Goal: Navigation & Orientation: Find specific page/section

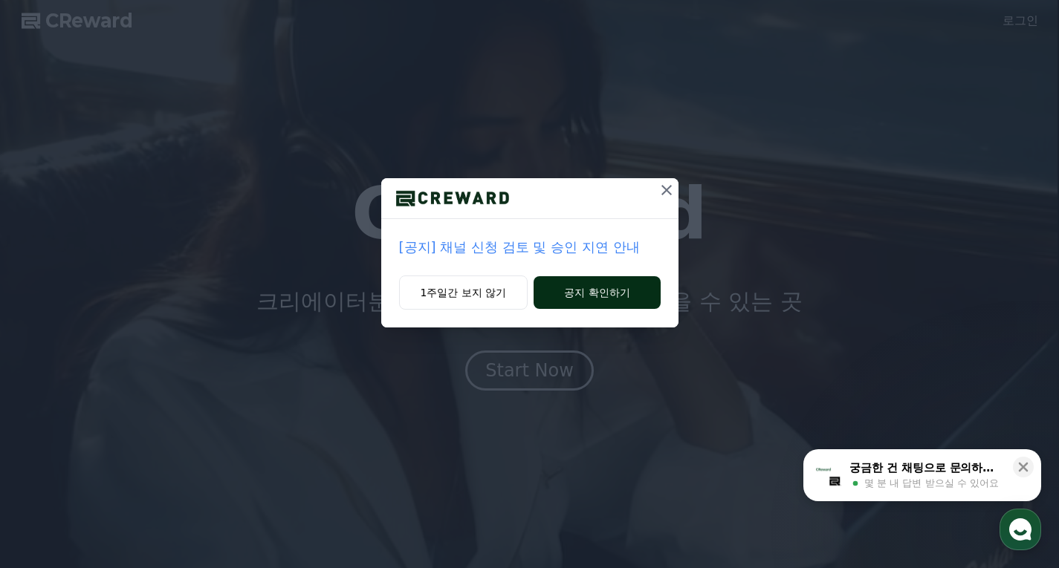
click at [628, 288] on button "공지 확인하기" at bounding box center [596, 292] width 126 height 33
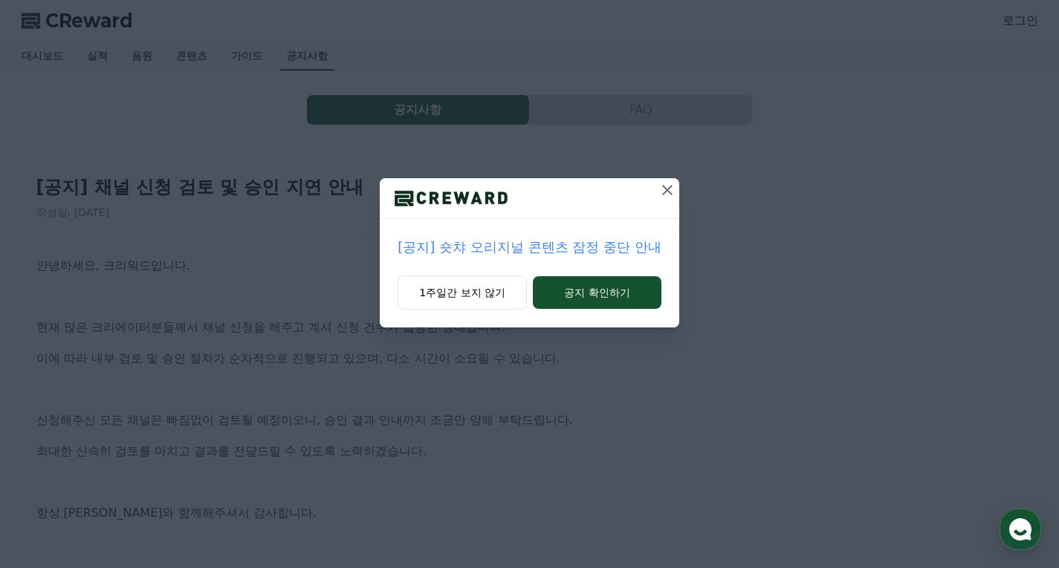
click at [672, 189] on icon at bounding box center [667, 190] width 18 height 18
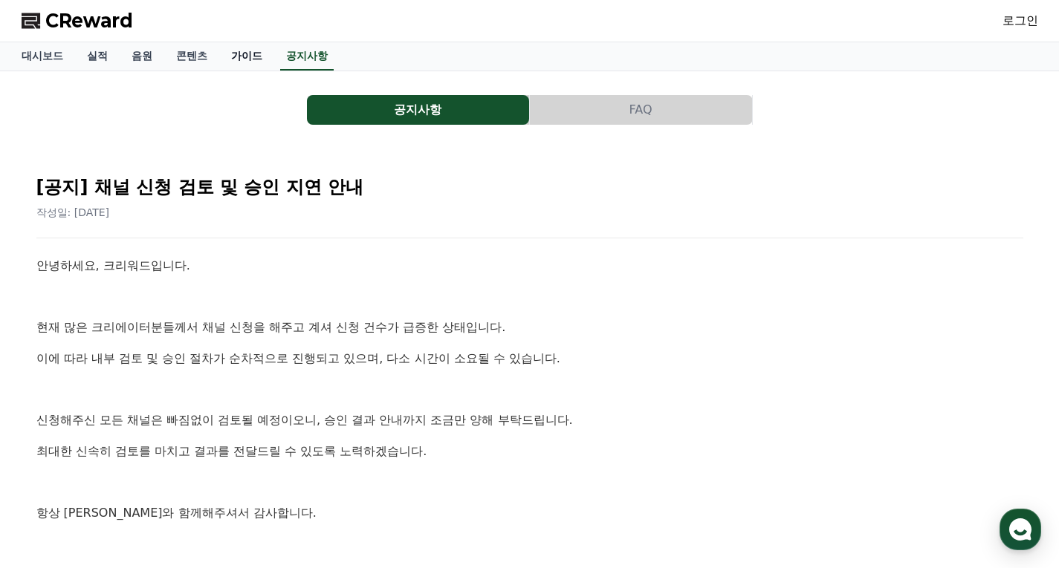
click at [235, 56] on link "가이드" at bounding box center [246, 56] width 55 height 28
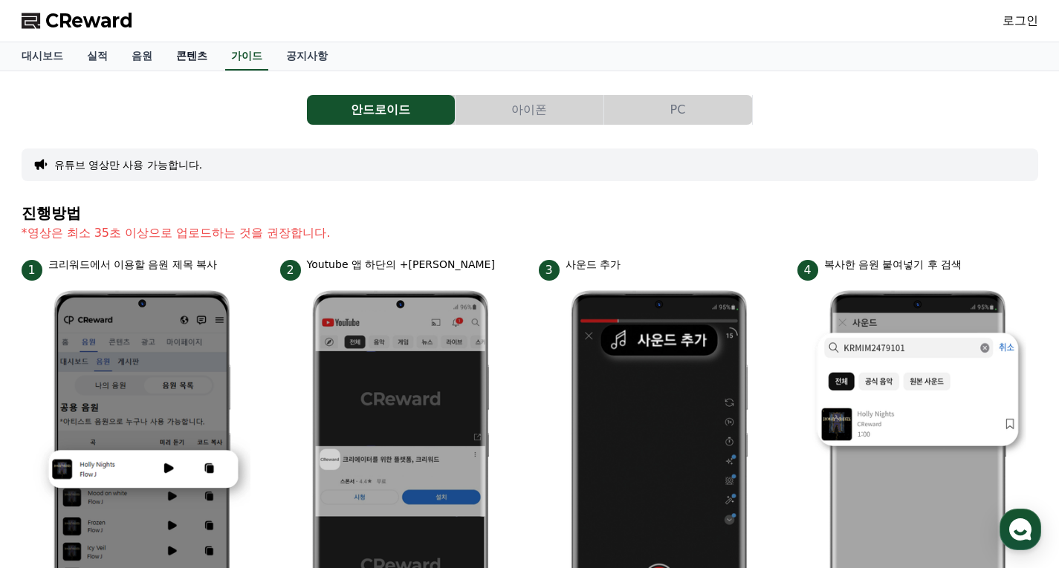
click at [180, 62] on link "콘텐츠" at bounding box center [191, 56] width 55 height 28
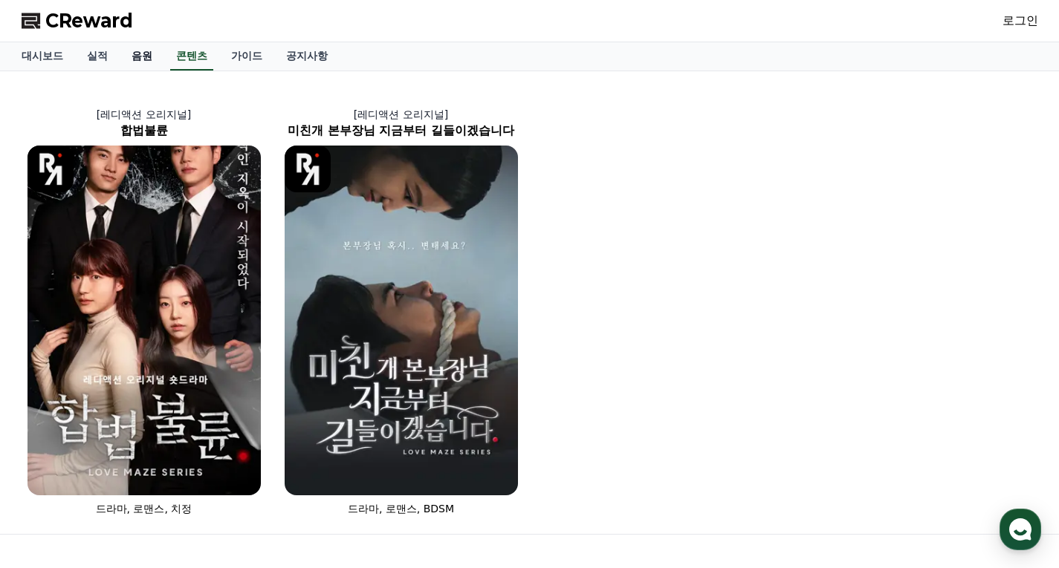
click at [149, 45] on link "음원" at bounding box center [142, 56] width 45 height 28
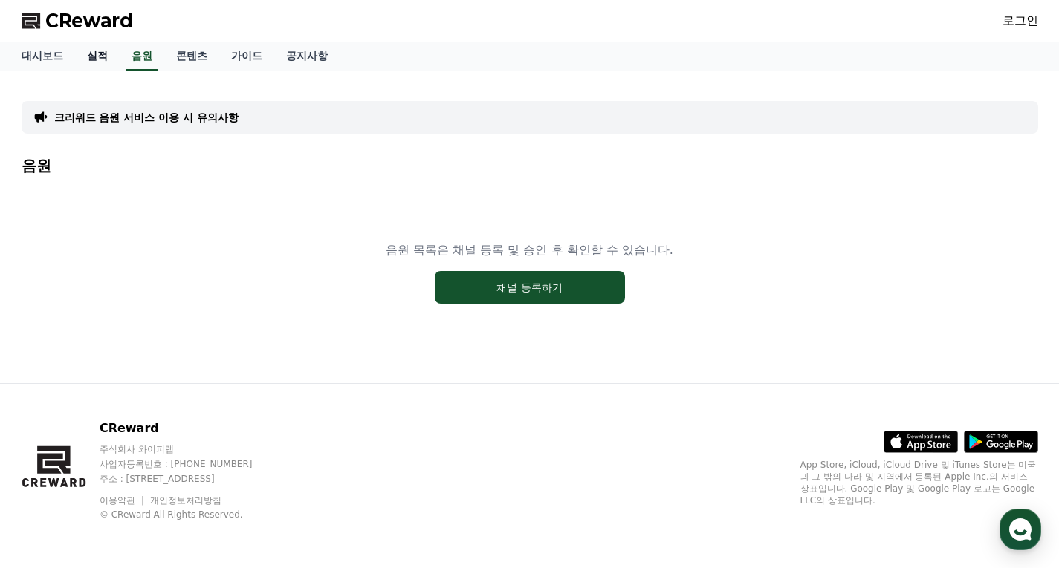
click at [88, 56] on link "실적" at bounding box center [97, 56] width 45 height 28
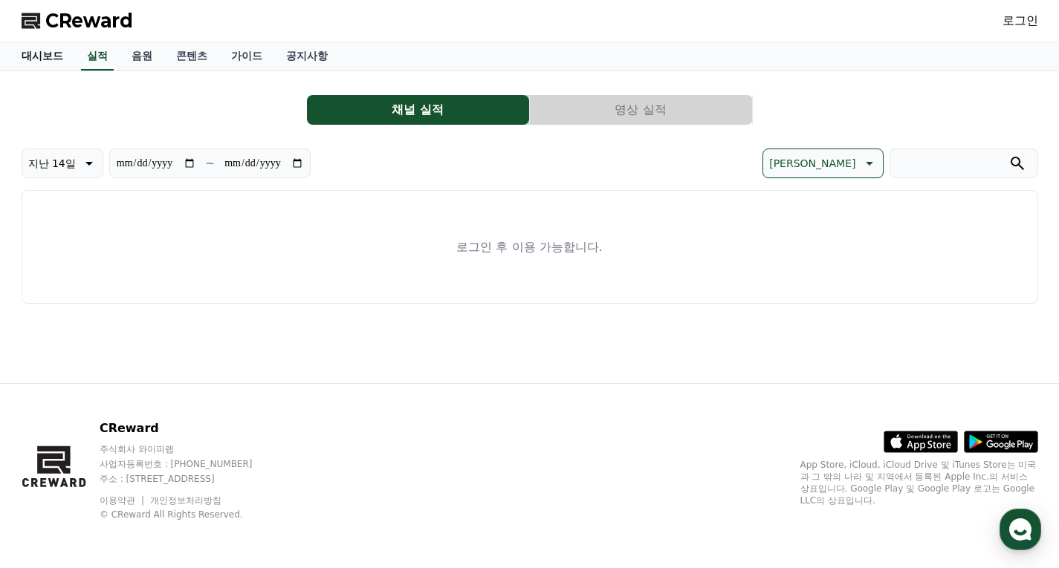
click at [55, 59] on link "대시보드" at bounding box center [42, 56] width 65 height 28
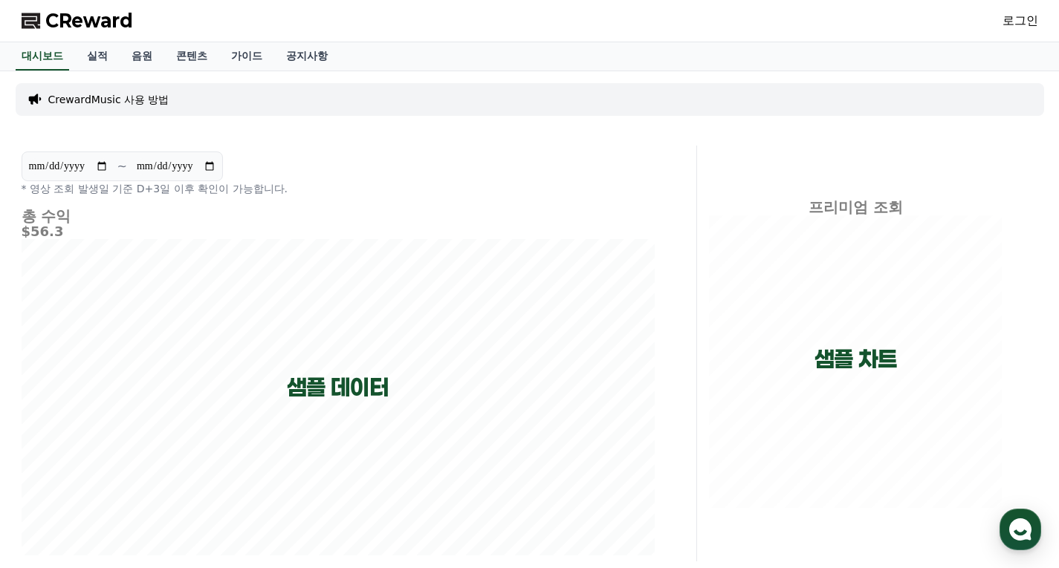
drag, startPoint x: 97, startPoint y: 18, endPoint x: 115, endPoint y: 32, distance: 23.3
click at [97, 18] on span "CReward" at bounding box center [89, 21] width 88 height 24
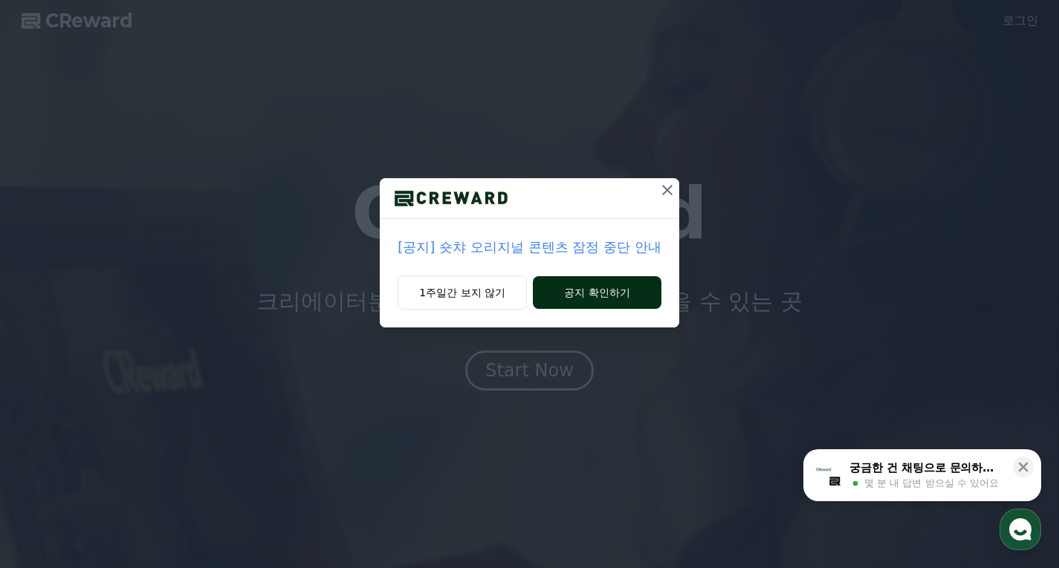
click at [601, 293] on button "공지 확인하기" at bounding box center [597, 292] width 129 height 33
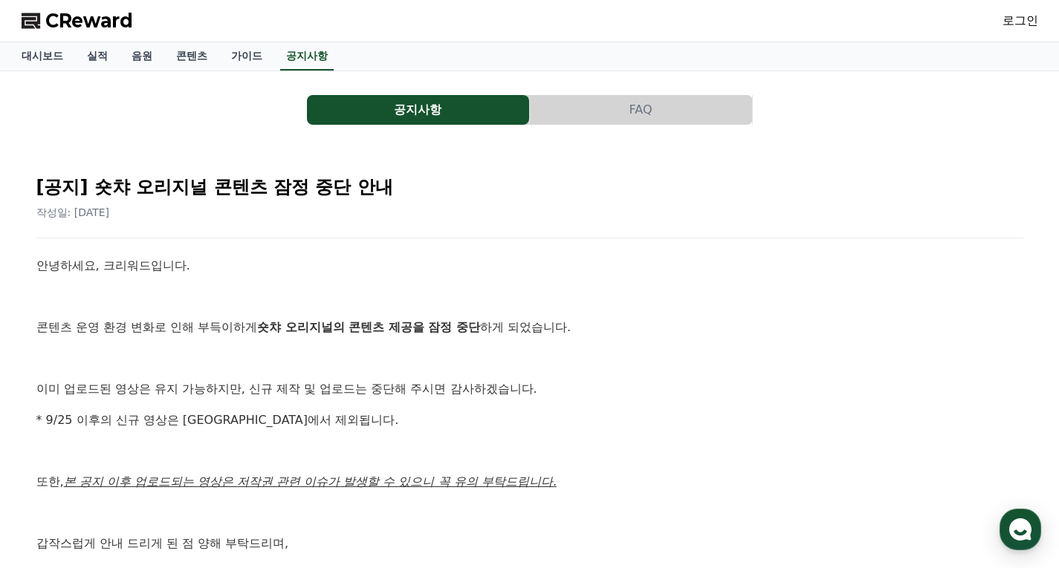
click at [528, 275] on p "안녕하세요, 크리워드입니다." at bounding box center [529, 265] width 987 height 19
click at [440, 100] on button "공지사항" at bounding box center [418, 110] width 222 height 30
